Goal: Information Seeking & Learning: Learn about a topic

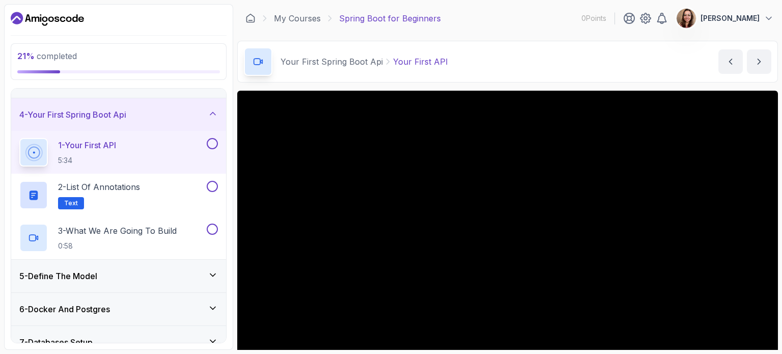
scroll to position [66, 0]
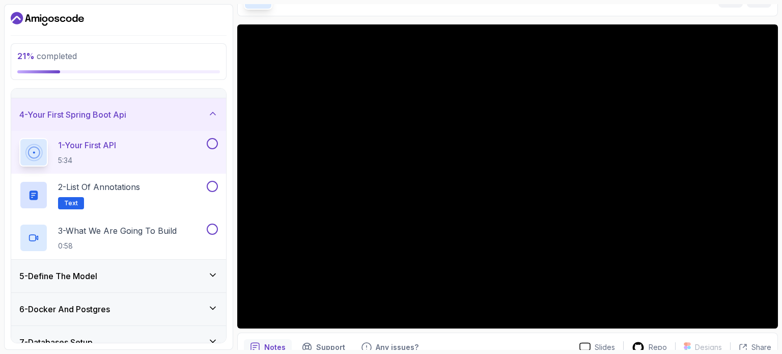
click at [210, 138] on button at bounding box center [212, 143] width 11 height 11
click at [212, 176] on div "2 - List of Annotations Text" at bounding box center [118, 195] width 215 height 43
click at [212, 187] on button at bounding box center [212, 186] width 11 height 11
click at [213, 231] on button at bounding box center [212, 229] width 11 height 11
click at [179, 271] on div "5 - Define The Model" at bounding box center [118, 276] width 199 height 12
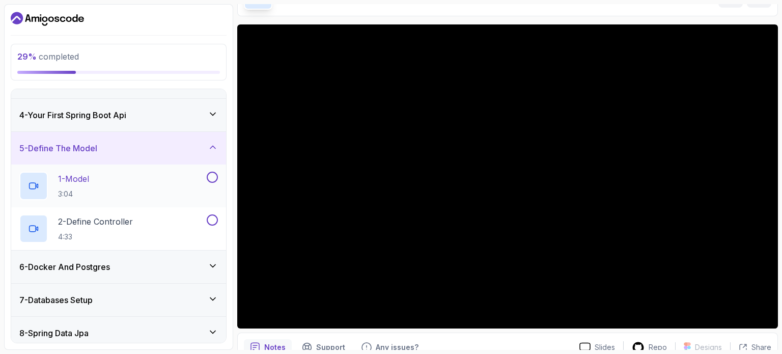
click at [136, 174] on div "1 - Model 3:04" at bounding box center [111, 186] width 185 height 29
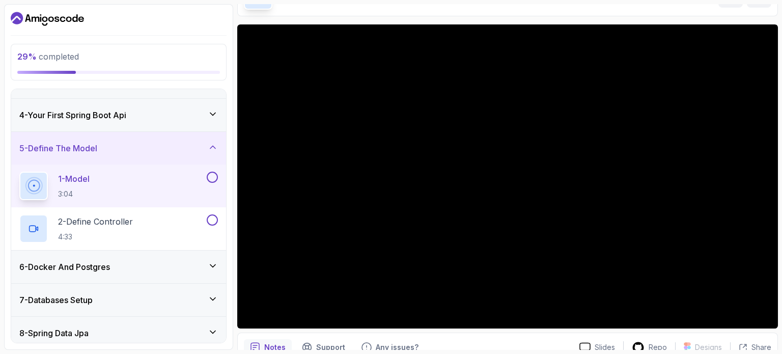
click at [19, 172] on button "1 - Model 3:04" at bounding box center [118, 186] width 199 height 29
